Goal: Check status: Check status

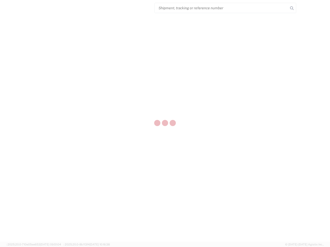
select select "US"
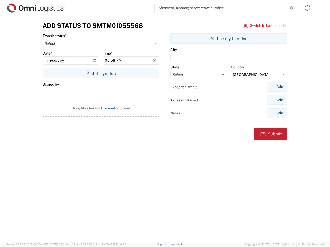
click at [221, 8] on input "search" at bounding box center [220, 8] width 133 height 10
click at [291, 8] on icon at bounding box center [291, 8] width 7 height 7
click at [307, 8] on icon at bounding box center [307, 8] width 8 height 8
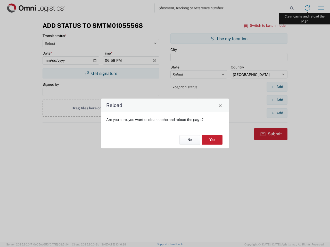
click at [321, 8] on div "Reload Are you sure, you want to clear cache and reload the page? No Yes" at bounding box center [165, 123] width 330 height 247
click at [264, 25] on div "Reload Are you sure, you want to clear cache and reload the page? No Yes" at bounding box center [165, 123] width 330 height 247
click at [101, 73] on div "Reload Are you sure, you want to clear cache and reload the page? No Yes" at bounding box center [165, 123] width 330 height 247
click at [229, 39] on div "Reload Are you sure, you want to clear cache and reload the page? No Yes" at bounding box center [165, 123] width 330 height 247
click at [277, 87] on div "Reload Are you sure, you want to clear cache and reload the page? No Yes" at bounding box center [165, 123] width 330 height 247
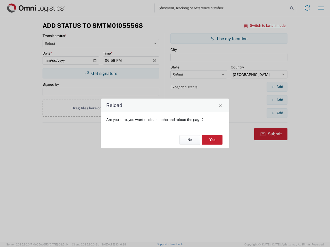
click at [277, 100] on div "Reload Are you sure, you want to clear cache and reload the page? No Yes" at bounding box center [165, 123] width 330 height 247
click at [277, 113] on div "Reload Are you sure, you want to clear cache and reload the page? No Yes" at bounding box center [165, 123] width 330 height 247
